Goal: Use online tool/utility: Use online tool/utility

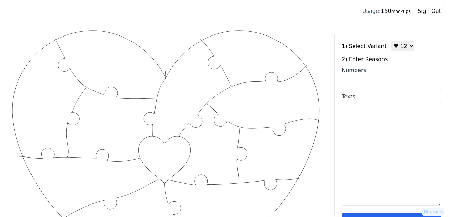
click at [394, 45] on select "♥ 12 ♥ 18 ♥ 28 ♥ 40 ♥ 50 ♥ 60 ♥ 70" at bounding box center [402, 46] width 24 height 10
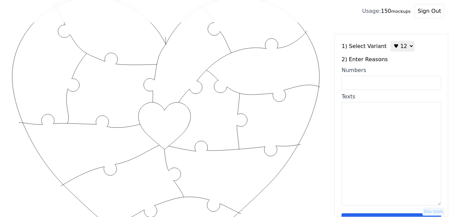
select select "2"
click at [390, 41] on select "♥ 12 ♥ 18 ♥ 28 ♥ 40 ♥ 50 ♥ 60 ♥ 70" at bounding box center [402, 46] width 24 height 10
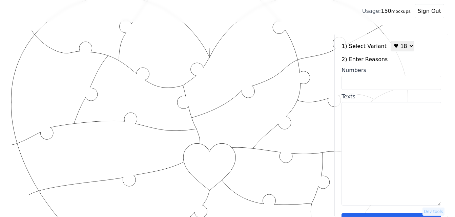
click at [391, 86] on input "Numbers" at bounding box center [391, 83] width 100 height 14
paste input "2,7,13,33,34,35,37,39,43,53,57,58,60,65,67,72,91,99"
type input "2,7,13,33,34,35,37,39,43,53,57,58,60,65,67,72,91,99"
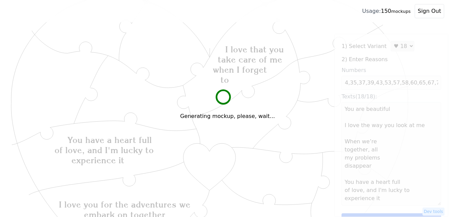
scroll to position [0, 0]
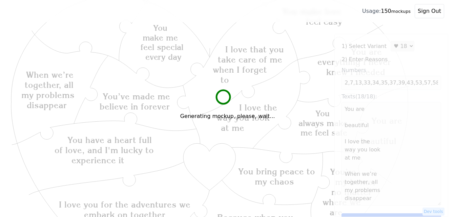
type textarea "You are beautiful I love the way you look at me When we’re together, all my pro…"
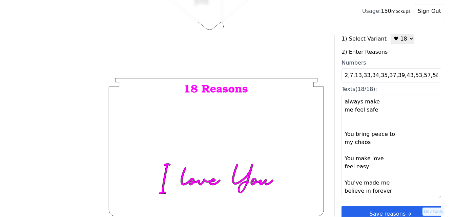
scroll to position [20, 0]
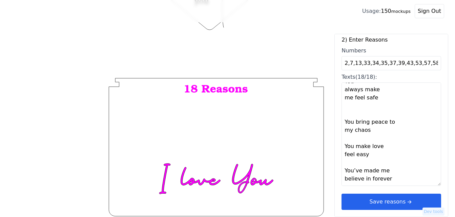
click at [405, 200] on icon "arrow right short" at bounding box center [408, 201] width 7 height 7
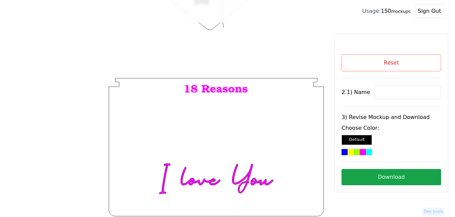
click at [379, 89] on input at bounding box center [407, 92] width 67 height 14
paste input "[PERSON_NAME]"
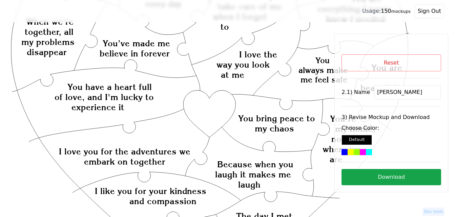
scroll to position [86, 0]
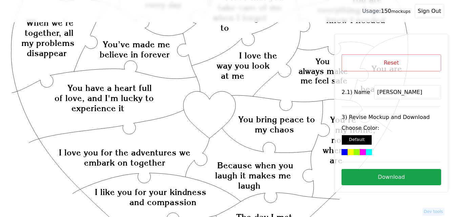
type input "[PERSON_NAME]"
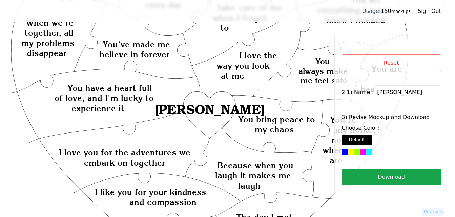
click at [215, 105] on icon "Created with Snap Created with Snap Created with Snap You have a heart full of …" at bounding box center [210, 215] width 398 height 545
click at [360, 153] on div at bounding box center [363, 152] width 6 height 6
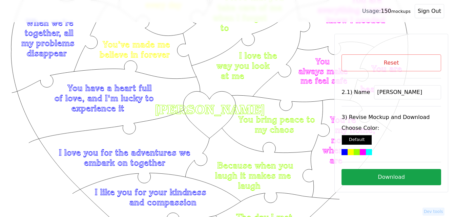
click at [369, 180] on button "Download" at bounding box center [391, 177] width 100 height 16
